Goal: Go to known website: Go to known website

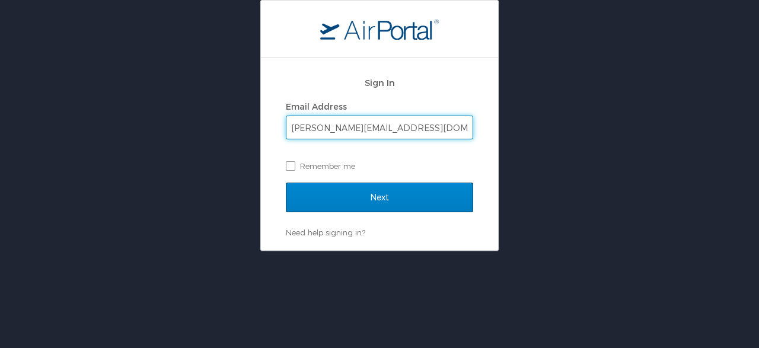
type input "[PERSON_NAME][EMAIL_ADDRESS][DOMAIN_NAME]"
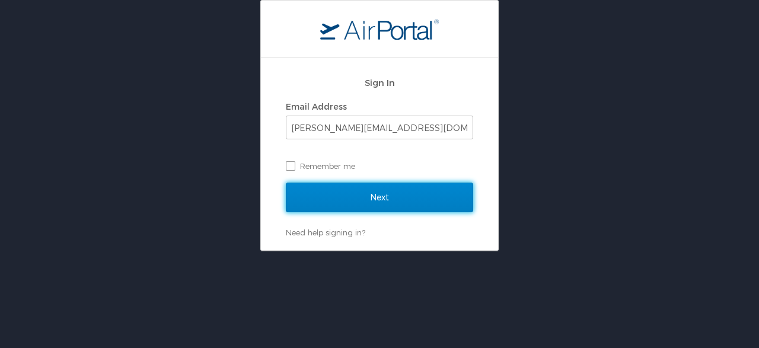
click at [343, 192] on input "Next" at bounding box center [379, 198] width 187 height 30
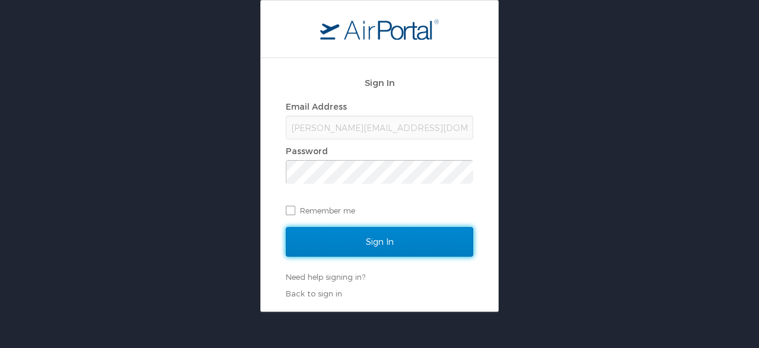
click at [355, 244] on input "Sign In" at bounding box center [379, 242] width 187 height 30
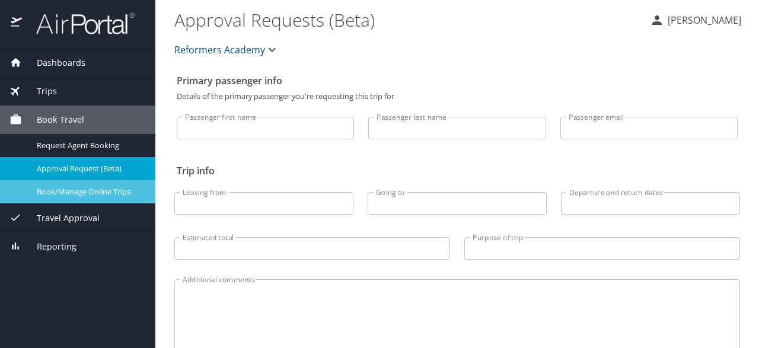
click at [51, 199] on link "Book/Manage Online Trips" at bounding box center [77, 191] width 155 height 23
